Goal: Information Seeking & Learning: Check status

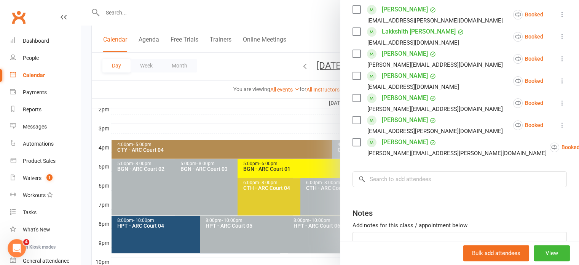
scroll to position [18, 0]
click at [235, 102] on div at bounding box center [330, 132] width 499 height 265
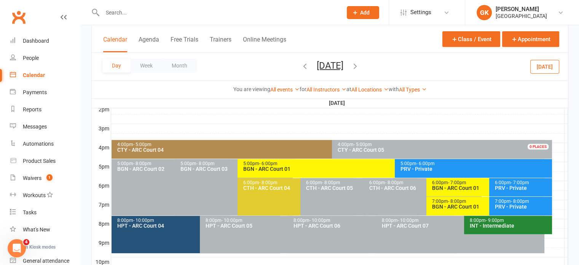
click at [301, 61] on icon "button" at bounding box center [305, 65] width 8 height 8
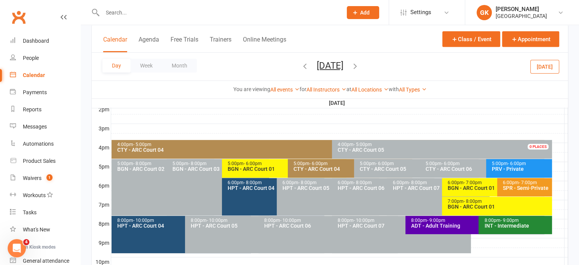
click at [301, 61] on icon "button" at bounding box center [305, 65] width 8 height 8
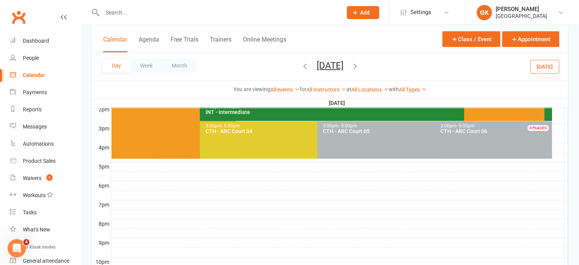
click at [301, 61] on icon "button" at bounding box center [305, 65] width 8 height 8
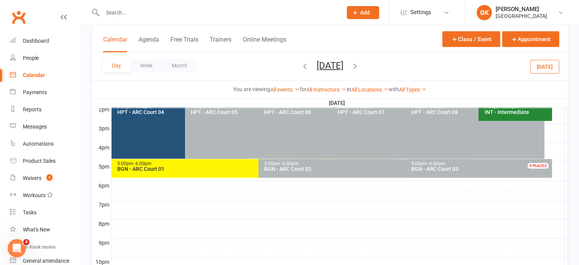
click at [301, 61] on icon "button" at bounding box center [305, 65] width 8 height 8
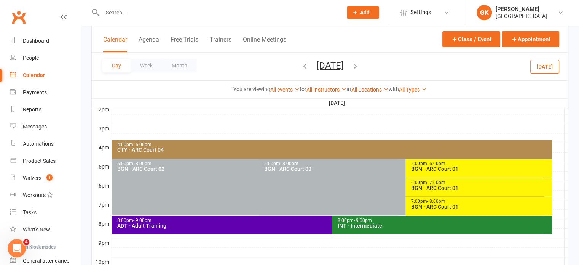
click at [301, 61] on icon "button" at bounding box center [305, 65] width 8 height 8
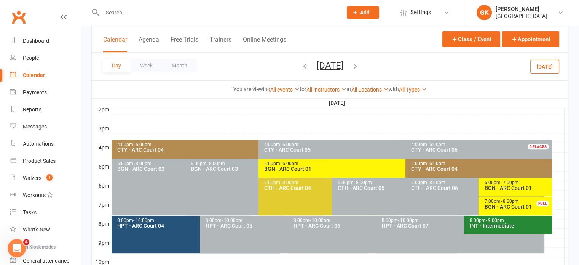
click at [301, 61] on icon "button" at bounding box center [305, 65] width 8 height 8
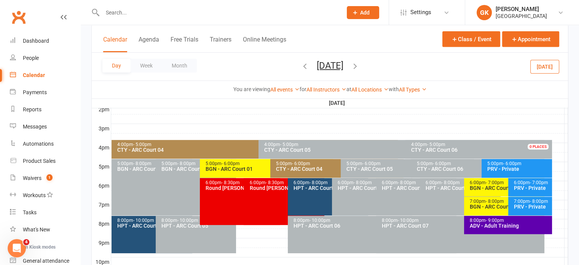
click at [309, 61] on span "[DATE] [DATE] Sun Mon Tue Wed Thu Fri Sat 27 28 29 30 31 01 02 03 04 05 06 07 0…" at bounding box center [330, 66] width 42 height 13
click at [301, 65] on icon "button" at bounding box center [305, 65] width 8 height 8
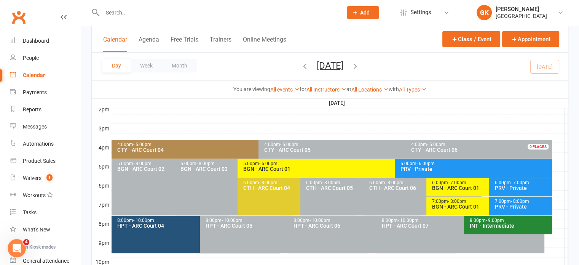
click at [428, 129] on div at bounding box center [339, 128] width 457 height 9
click at [226, 13] on input "text" at bounding box center [218, 12] width 237 height 11
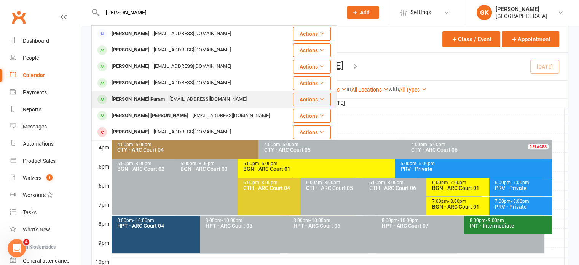
type input "[PERSON_NAME]"
click at [167, 98] on div "[EMAIL_ADDRESS][DOMAIN_NAME]" at bounding box center [208, 99] width 82 height 11
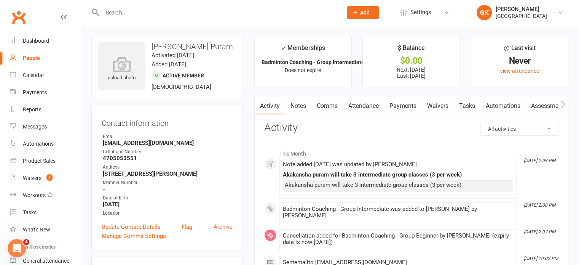
click at [300, 106] on link "Notes" at bounding box center [298, 106] width 26 height 18
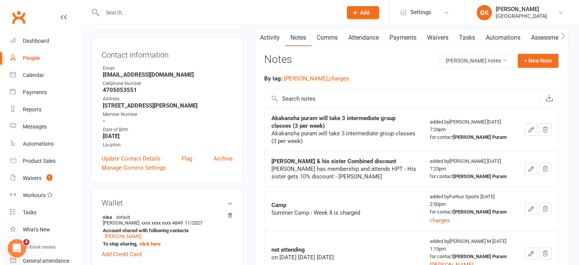
scroll to position [71, 0]
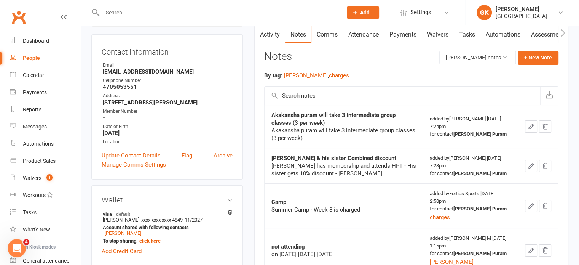
click at [527, 125] on button "button" at bounding box center [531, 126] width 12 height 12
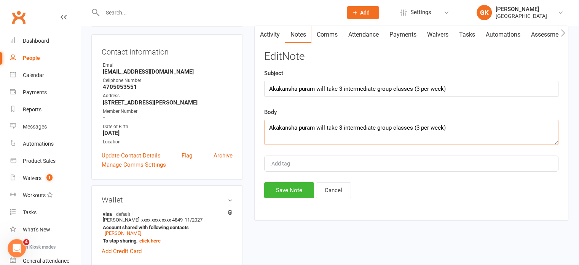
click at [450, 126] on textarea "Akakansha puram will take 3 intermediate group classes (3 per week)" at bounding box center [411, 132] width 294 height 25
click at [505, 126] on textarea "Akakansha puram will take 3 intermediate group classes (3 per week) Payment is …" at bounding box center [411, 132] width 294 height 25
type textarea "[DEMOGRAPHIC_DATA] will take 3 intermediate group classes (3 per week) Payment …"
click at [302, 182] on button "Save Note" at bounding box center [289, 190] width 50 height 16
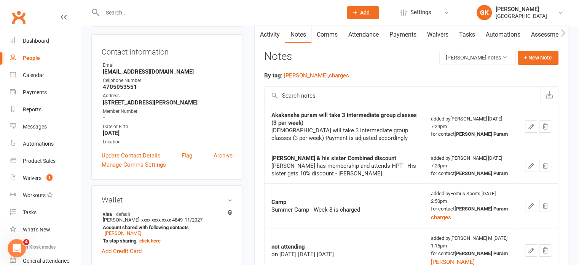
click at [227, 14] on input "text" at bounding box center [218, 12] width 237 height 11
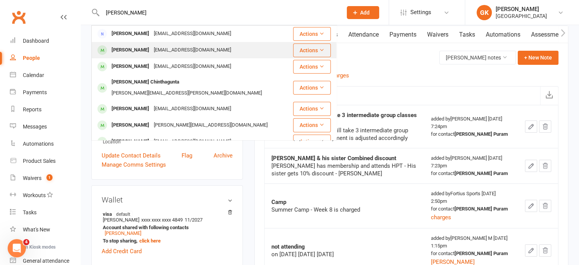
type input "[PERSON_NAME]"
click at [189, 50] on div "[EMAIL_ADDRESS][DOMAIN_NAME]" at bounding box center [193, 50] width 82 height 11
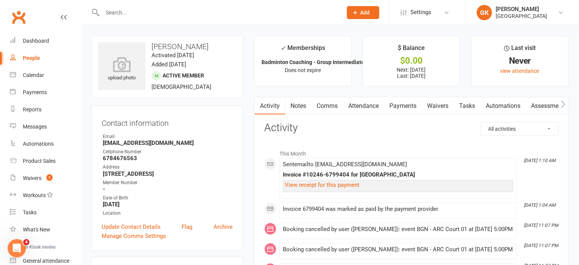
click at [387, 106] on link "Payments" at bounding box center [403, 106] width 38 height 18
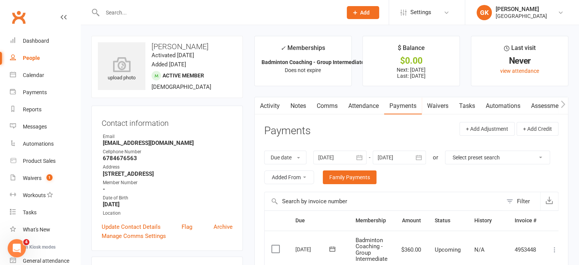
click at [238, 10] on input "text" at bounding box center [218, 12] width 237 height 11
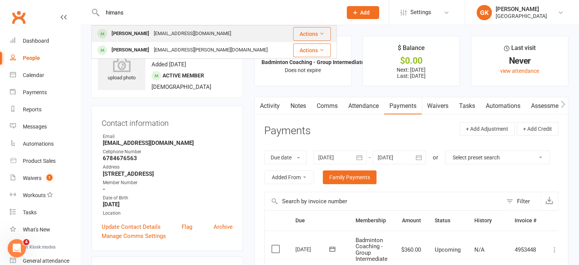
type input "himans"
click at [186, 36] on div "[EMAIL_ADDRESS][DOMAIN_NAME]" at bounding box center [193, 33] width 82 height 11
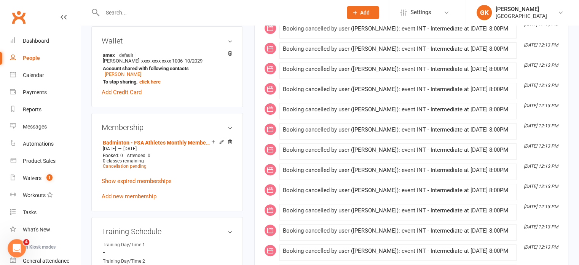
scroll to position [251, 0]
click at [154, 182] on link "Show expired memberships" at bounding box center [137, 180] width 70 height 7
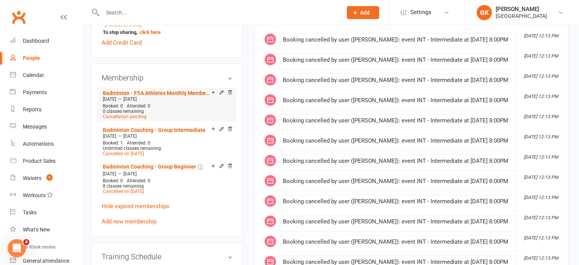
scroll to position [302, 0]
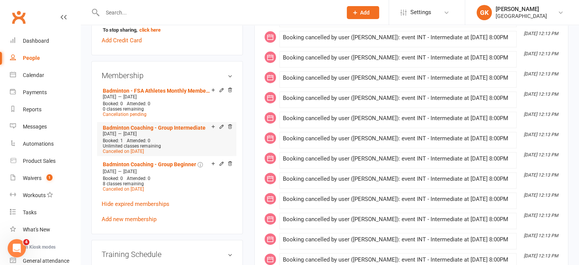
click at [195, 145] on div "Unlimited classes remaining" at bounding box center [167, 145] width 128 height 5
click at [177, 144] on div "Unlimited classes remaining" at bounding box center [167, 145] width 128 height 5
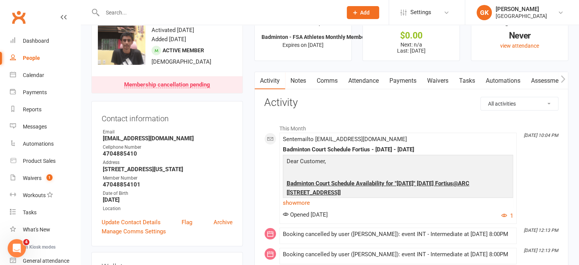
scroll to position [24, 0]
click at [304, 80] on link "Notes" at bounding box center [298, 82] width 26 height 18
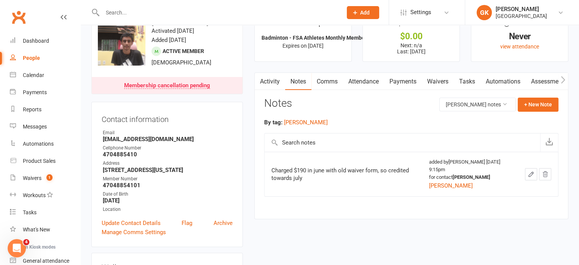
click at [277, 83] on link "Activity" at bounding box center [270, 82] width 30 height 18
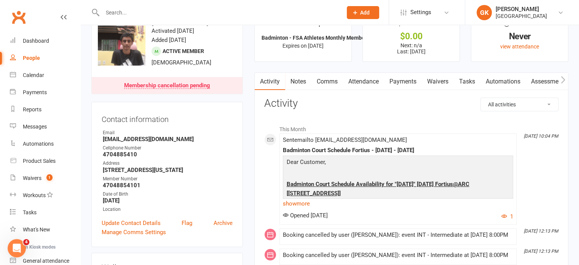
click at [307, 80] on link "Notes" at bounding box center [298, 82] width 26 height 18
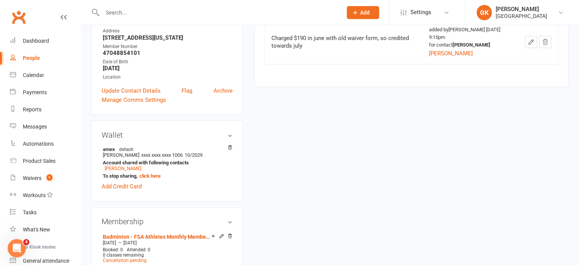
scroll to position [307, 0]
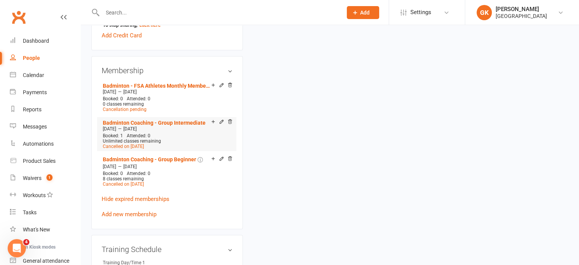
click at [196, 141] on div "Unlimited classes remaining" at bounding box center [167, 140] width 128 height 5
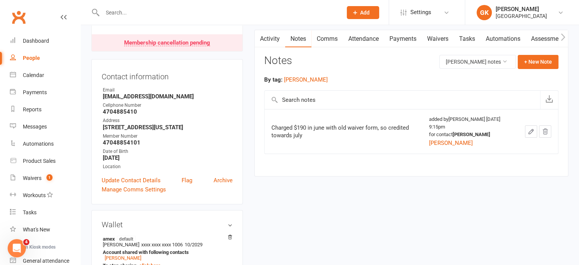
scroll to position [63, 0]
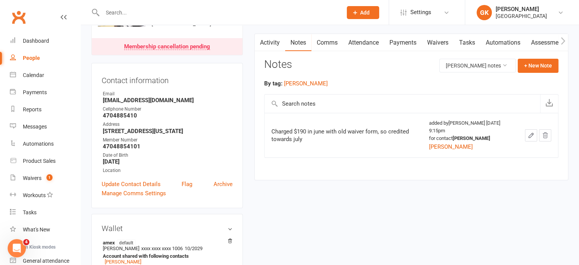
click at [376, 42] on link "Attendance" at bounding box center [363, 43] width 41 height 18
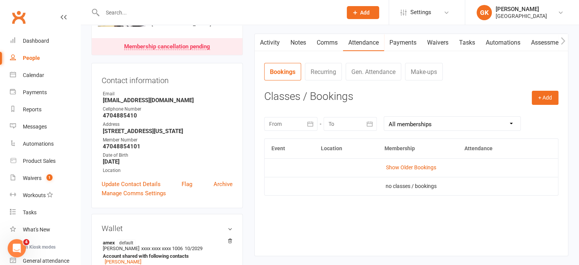
click at [399, 41] on link "Payments" at bounding box center [403, 43] width 38 height 18
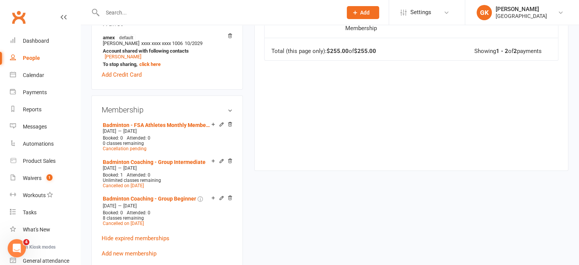
scroll to position [269, 0]
